Goal: Information Seeking & Learning: Check status

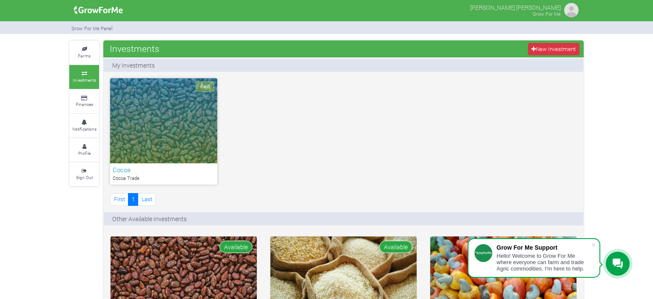
click at [166, 127] on div "Paid" at bounding box center [163, 120] width 107 height 85
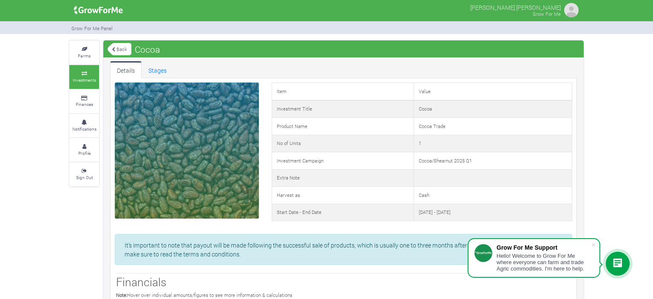
scroll to position [14, 0]
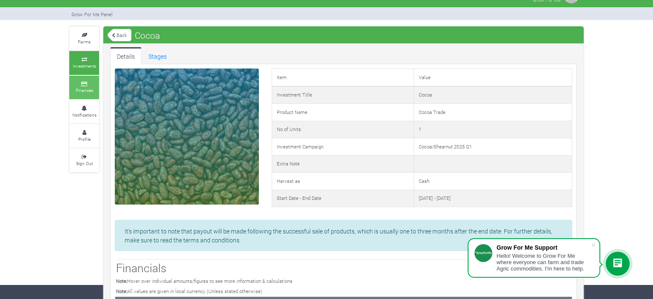
click at [93, 97] on link "Finances" at bounding box center [84, 87] width 30 height 23
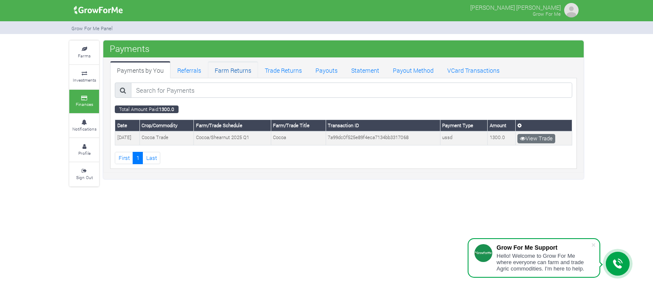
click at [233, 72] on link "Farm Returns" at bounding box center [233, 69] width 50 height 17
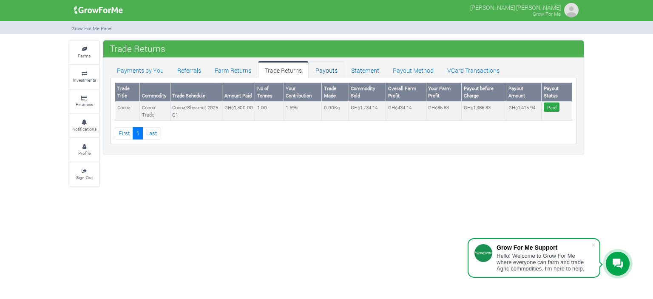
click at [328, 72] on link "Payouts" at bounding box center [327, 69] width 36 height 17
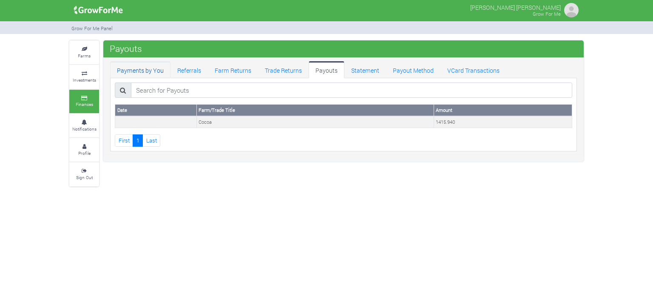
click at [146, 72] on link "Payments by You" at bounding box center [140, 69] width 60 height 17
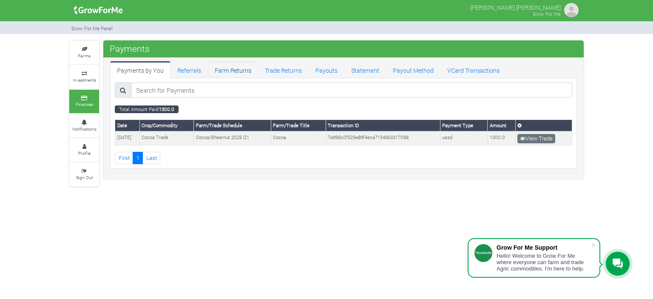
click at [239, 71] on link "Farm Returns" at bounding box center [233, 69] width 50 height 17
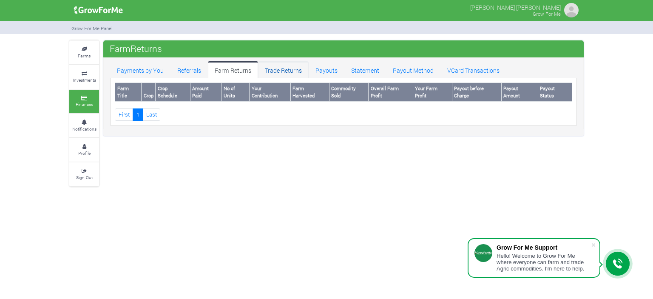
click at [295, 69] on link "Trade Returns" at bounding box center [283, 69] width 51 height 17
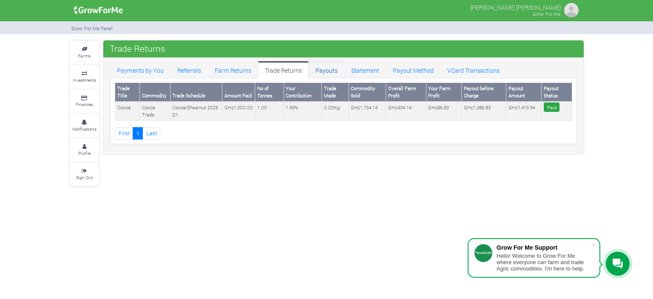
click at [335, 69] on link "Payouts" at bounding box center [327, 69] width 36 height 17
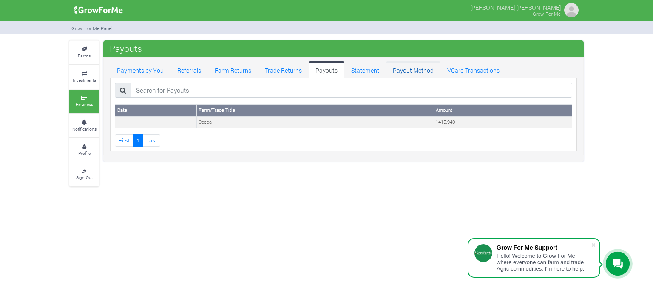
click at [419, 71] on link "Payout Method" at bounding box center [413, 69] width 54 height 17
